Goal: Information Seeking & Learning: Learn about a topic

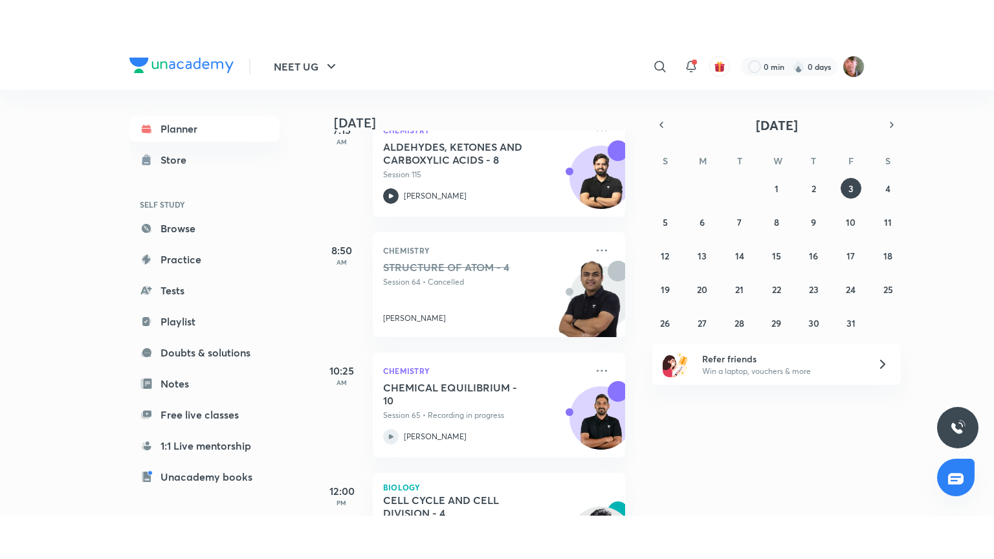
scroll to position [295, 0]
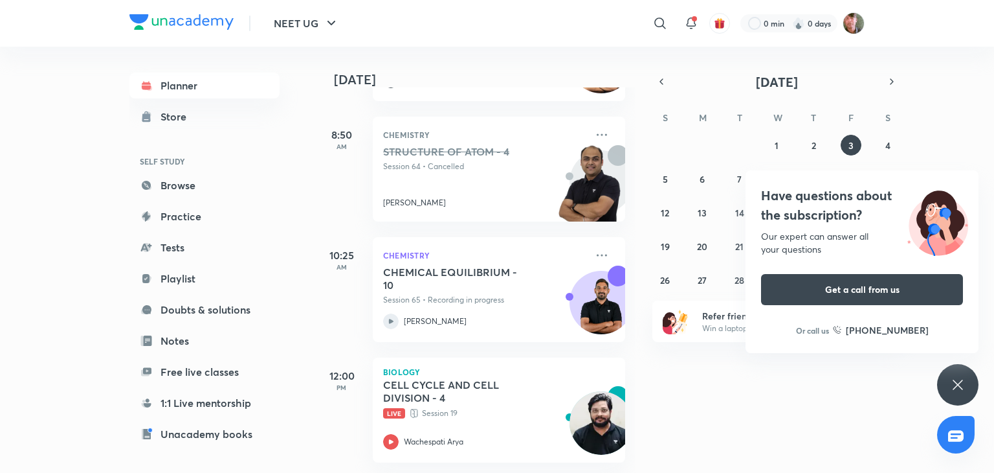
click at [949, 384] on div "Have questions about the subscription? Our expert can answer all your questions…" at bounding box center [957, 384] width 41 height 41
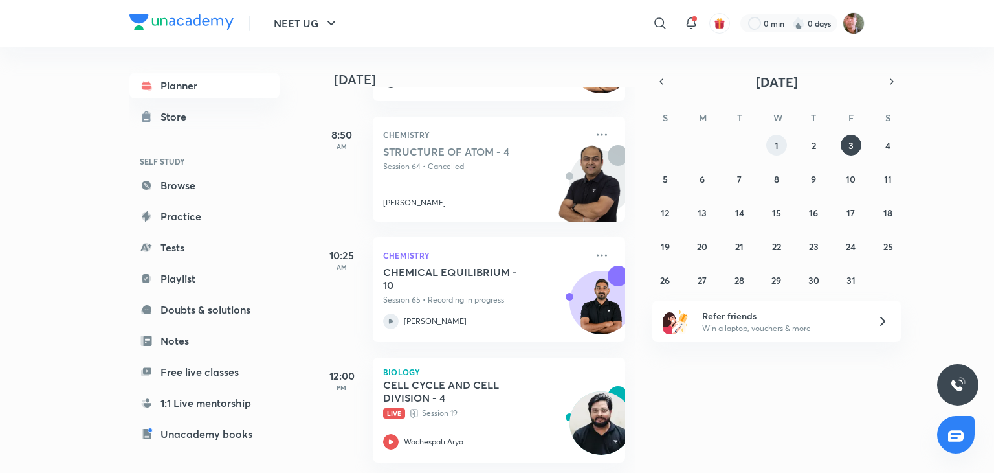
click at [774, 146] on button "1" at bounding box center [776, 145] width 21 height 21
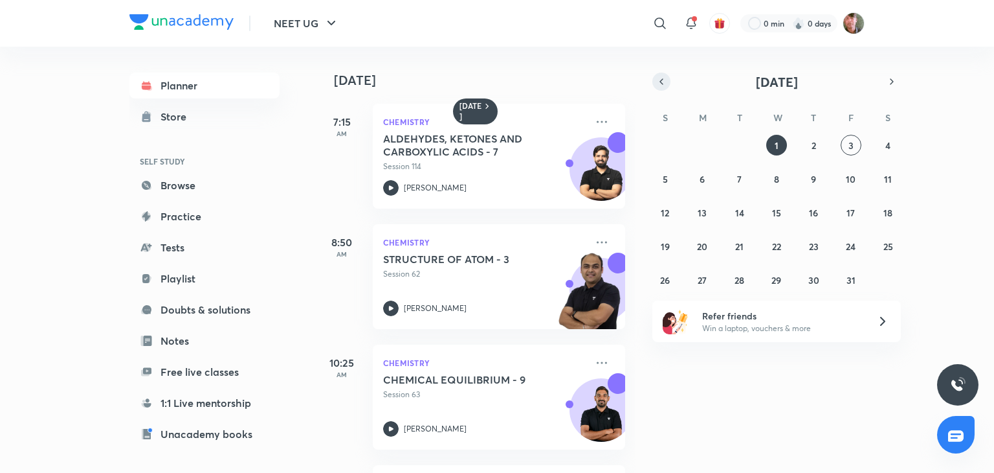
click at [665, 80] on icon "button" at bounding box center [661, 82] width 10 height 12
click at [740, 279] on abbr "30" at bounding box center [739, 280] width 11 height 12
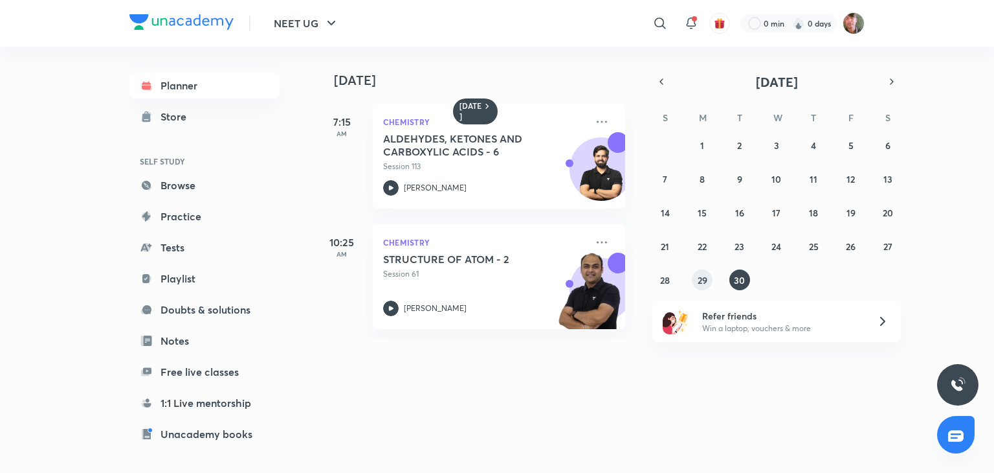
click at [703, 283] on abbr "29" at bounding box center [703, 280] width 10 height 12
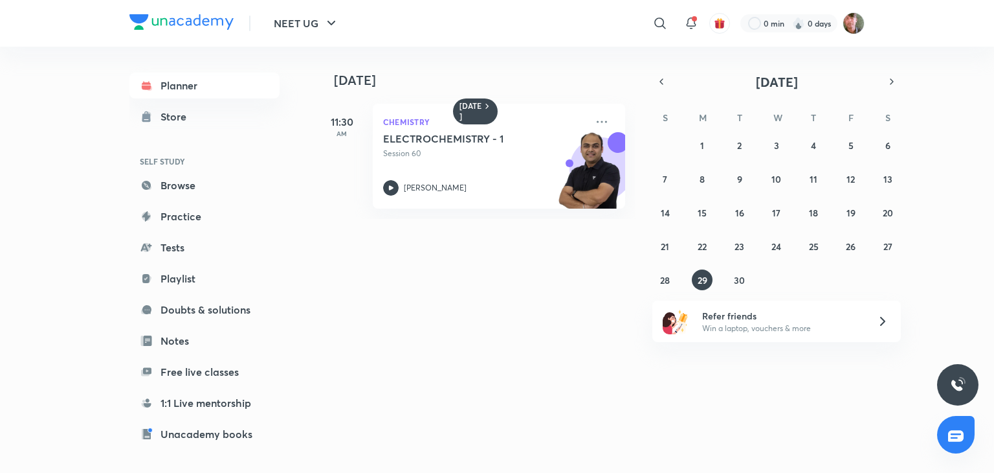
click at [592, 381] on div "[DATE] [DATE] 11:30 AM Chemistry ELECTROCHEMISTRY - 1 Session 60 [PERSON_NAME] …" at bounding box center [590, 255] width 549 height 416
click at [385, 194] on div at bounding box center [391, 188] width 16 height 16
